Goal: Find specific page/section: Find specific page/section

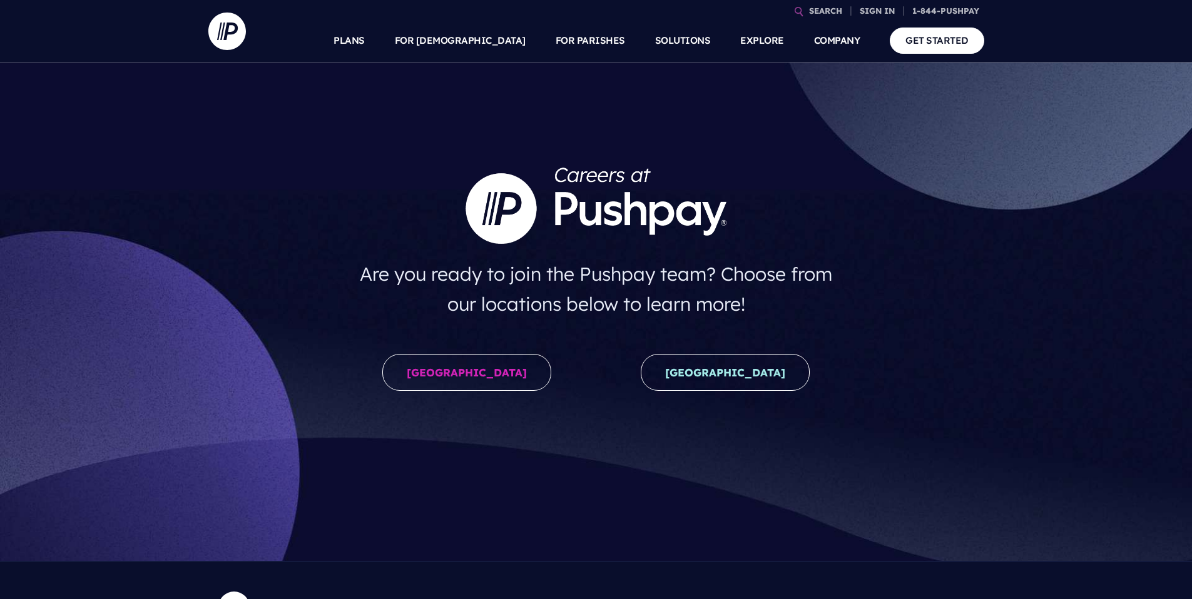
click at [478, 391] on div "United States" at bounding box center [466, 375] width 258 height 63
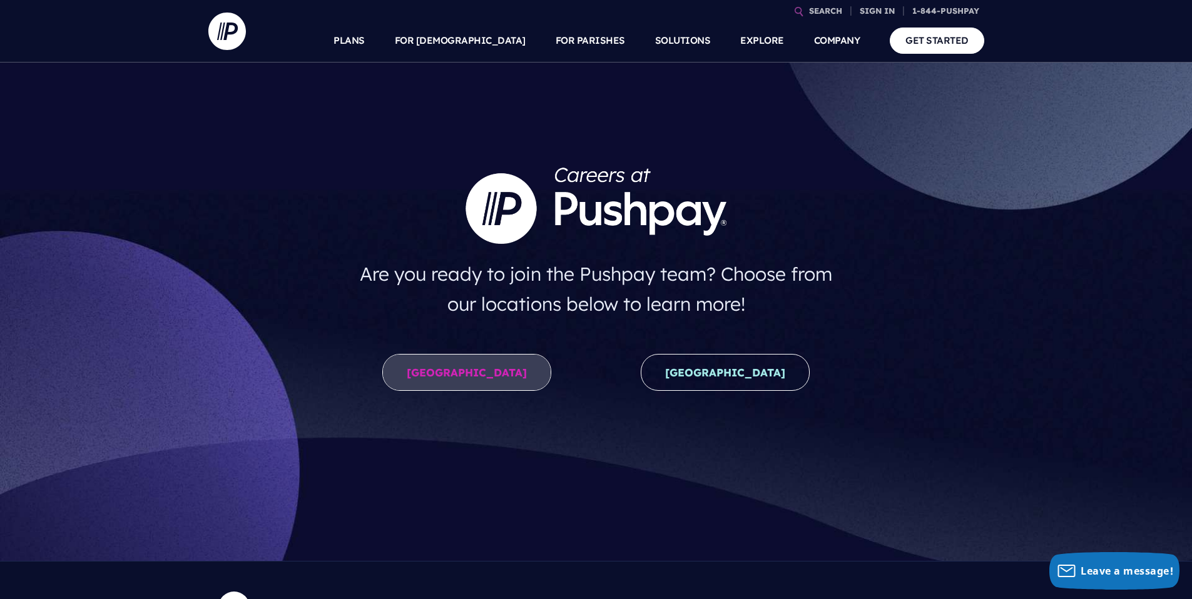
click at [492, 382] on link "United States" at bounding box center [466, 372] width 169 height 37
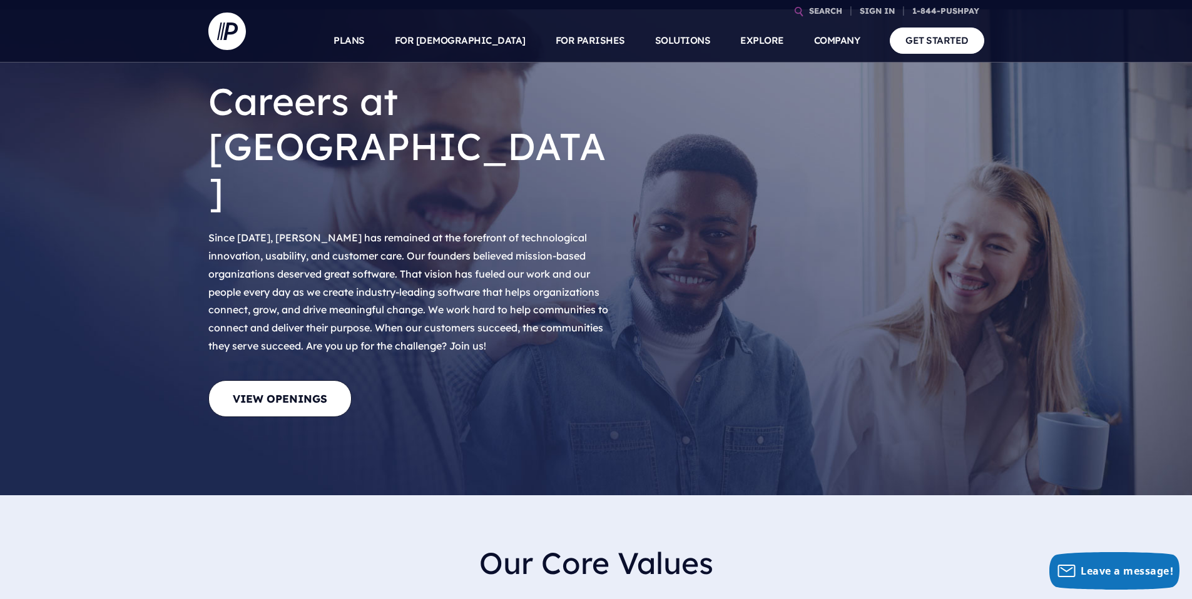
scroll to position [181, 0]
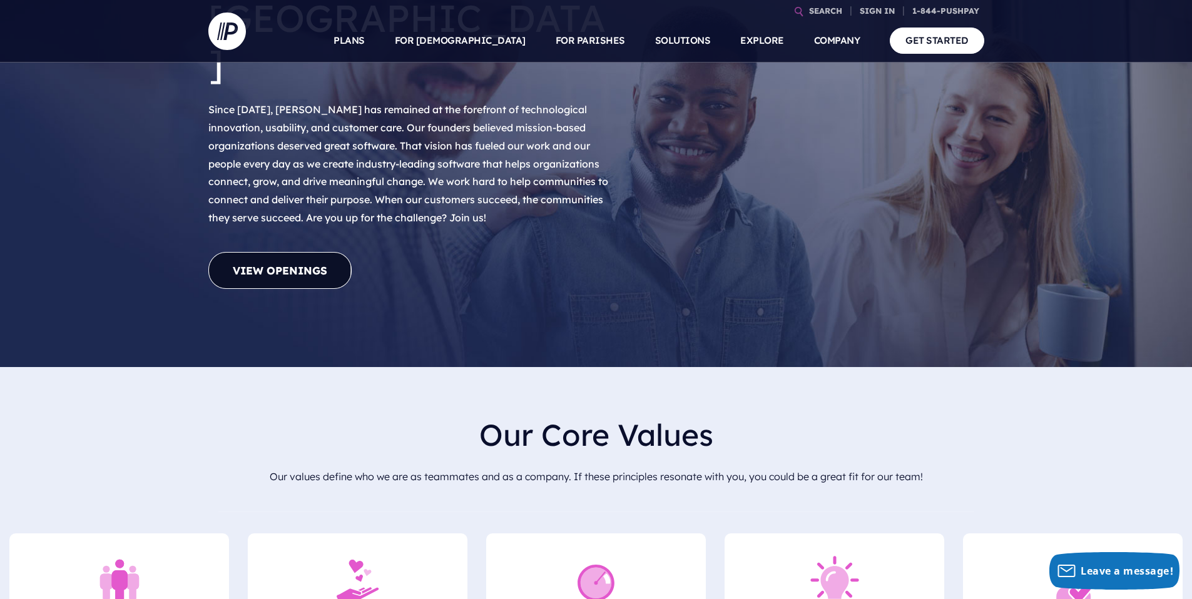
click at [271, 252] on link "View Openings" at bounding box center [279, 270] width 143 height 37
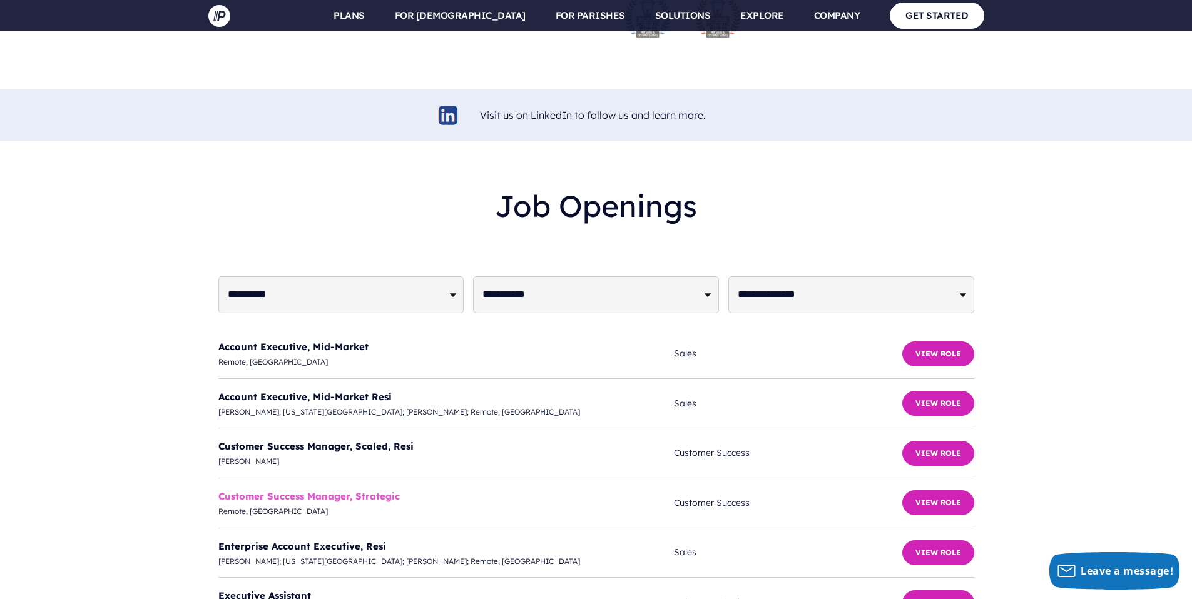
scroll to position [2956, 0]
